Goal: Navigation & Orientation: Find specific page/section

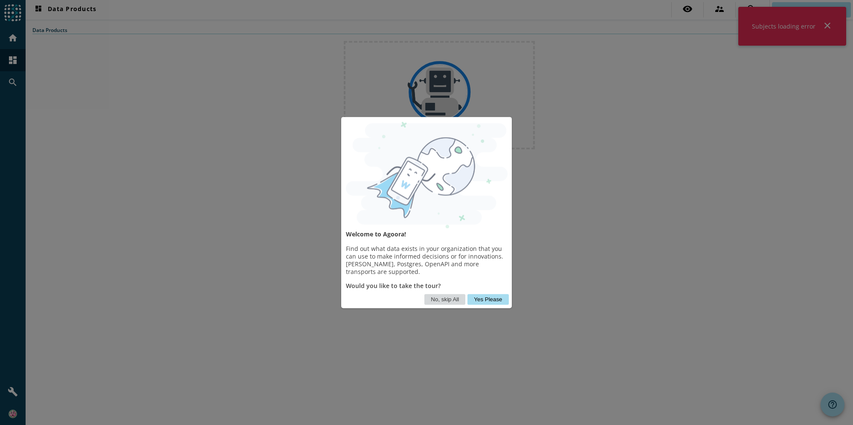
click at [447, 295] on button "No, skip All" at bounding box center [444, 299] width 41 height 11
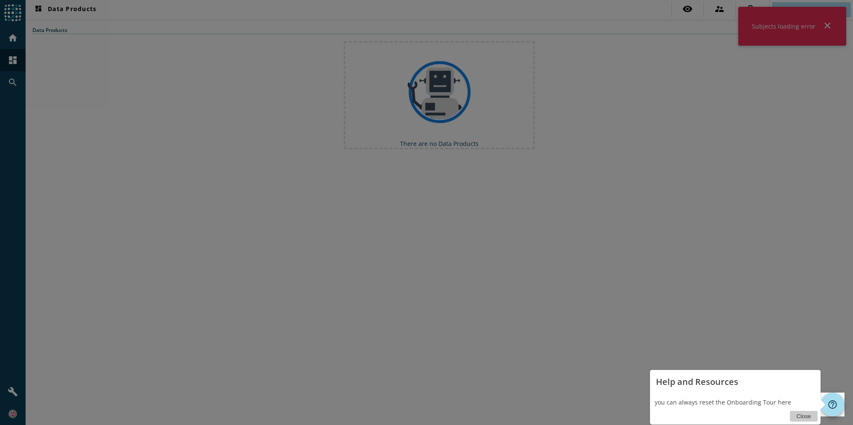
drag, startPoint x: 631, startPoint y: 369, endPoint x: 636, endPoint y: 369, distance: 5.2
click at [636, 369] on icon at bounding box center [426, 212] width 853 height 425
click at [801, 415] on button "Close" at bounding box center [803, 416] width 27 height 11
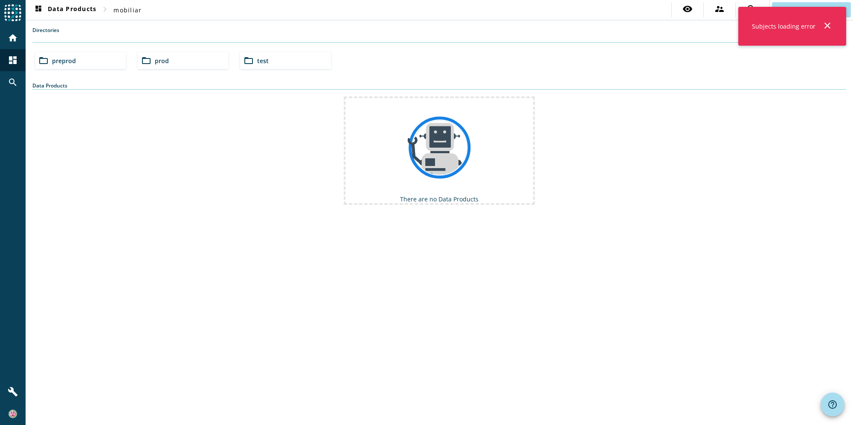
click at [829, 24] on mat-icon "close" at bounding box center [827, 25] width 10 height 10
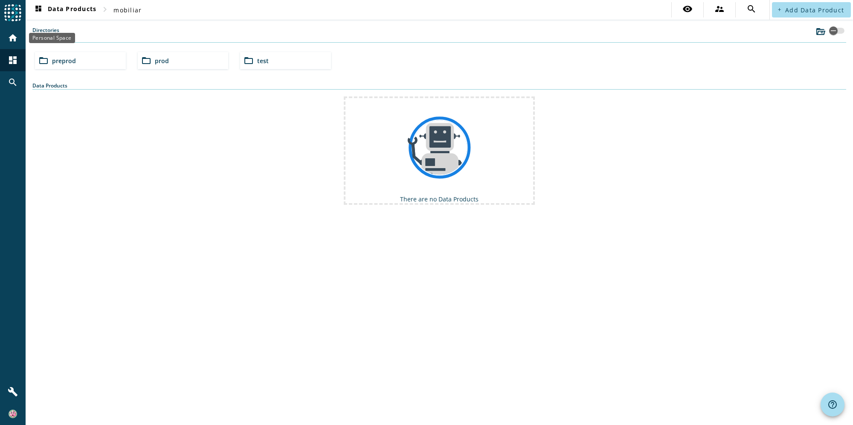
click at [10, 35] on mat-icon "home" at bounding box center [13, 38] width 10 height 10
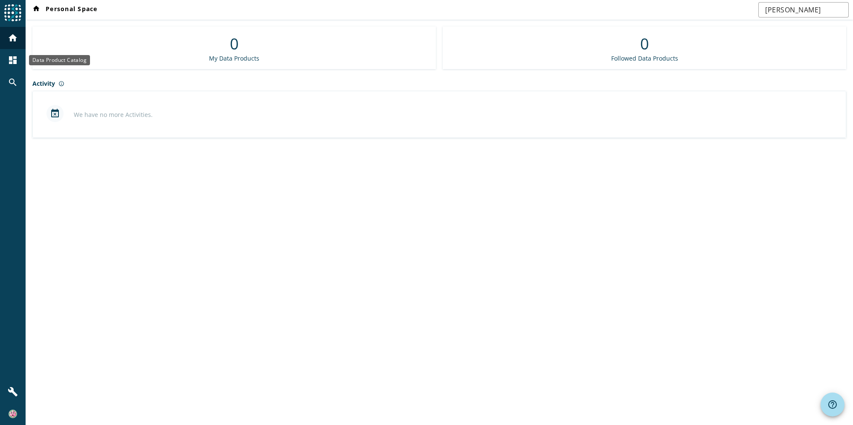
click at [15, 56] on mat-icon "dashboard" at bounding box center [13, 60] width 10 height 10
